Goal: Navigation & Orientation: Go to known website

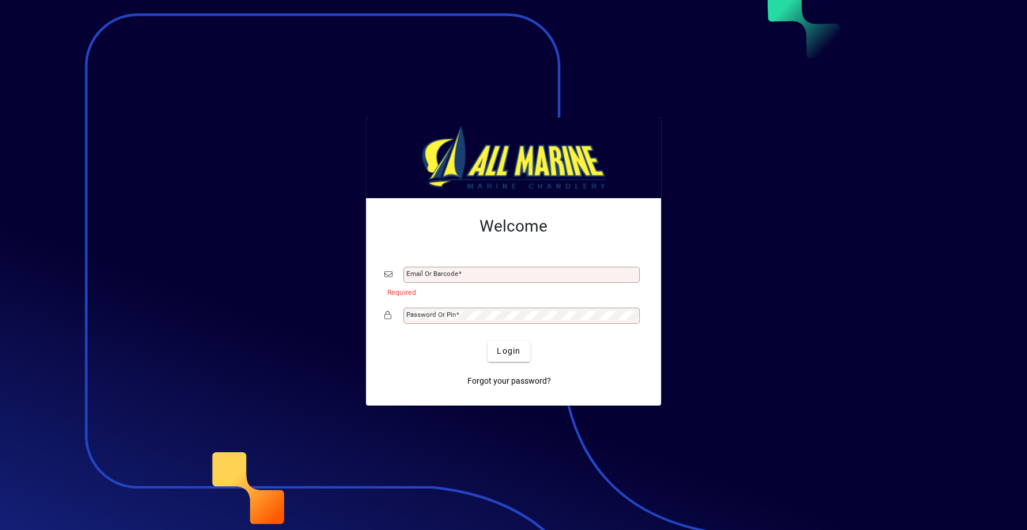
click at [448, 279] on input "Email or Barcode" at bounding box center [522, 274] width 233 height 9
type input "**********"
click at [465, 309] on div "Password or Pin" at bounding box center [521, 316] width 236 height 16
click at [488, 341] on button "Login" at bounding box center [509, 351] width 42 height 21
